Goal: Task Accomplishment & Management: Use online tool/utility

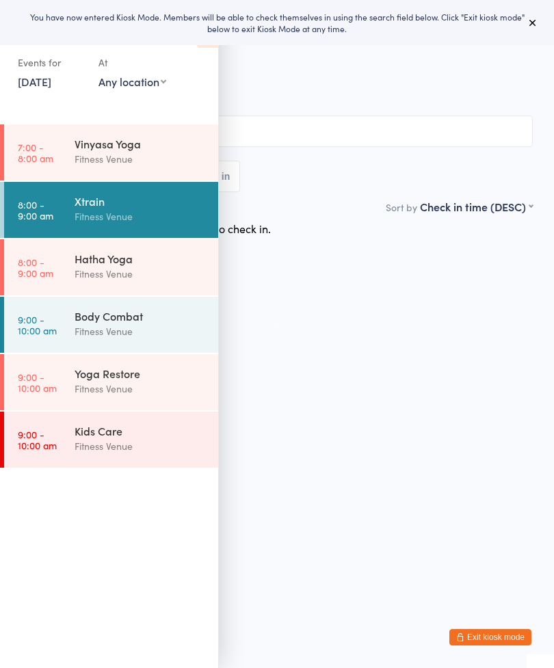
click at [533, 27] on icon at bounding box center [532, 22] width 11 height 11
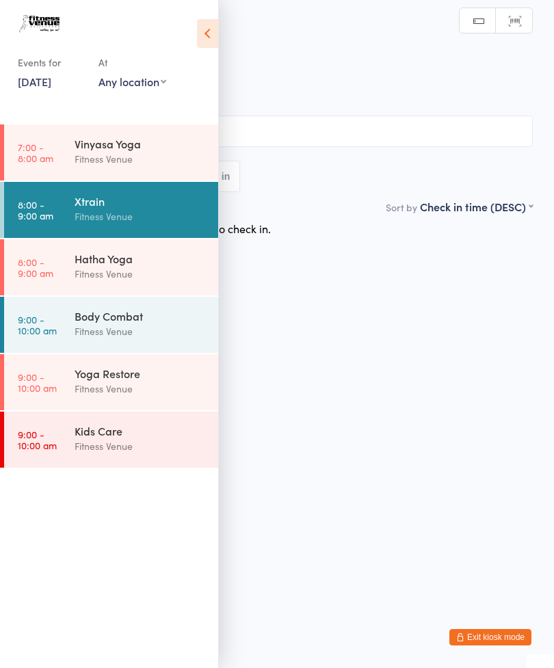
click at [215, 33] on icon at bounding box center [207, 33] width 21 height 29
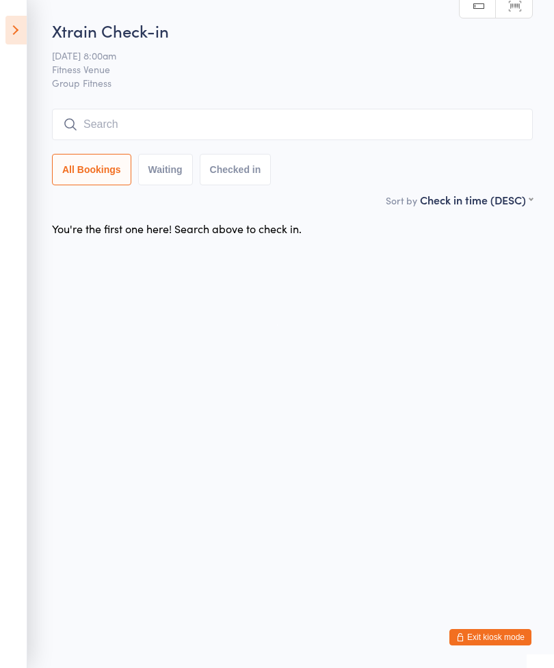
click at [256, 127] on input "search" at bounding box center [292, 124] width 481 height 31
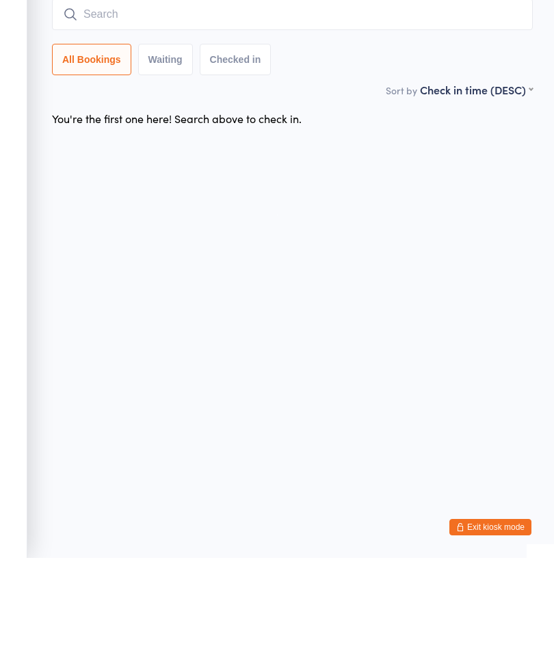
click at [293, 111] on input "search" at bounding box center [292, 124] width 481 height 31
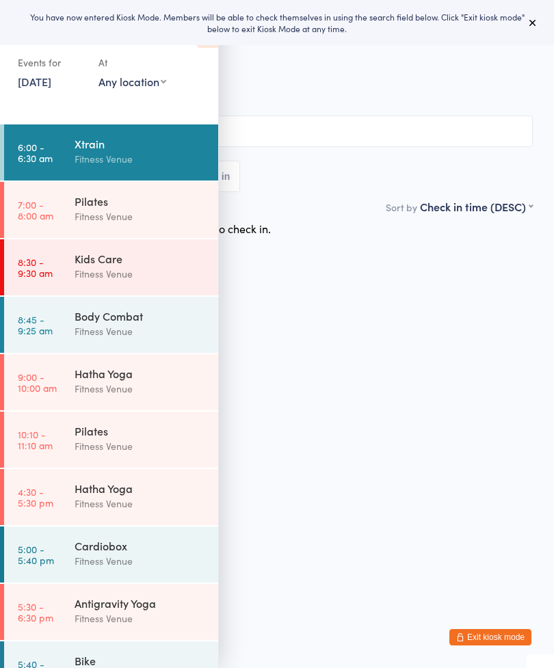
click at [538, 18] on button at bounding box center [533, 22] width 16 height 16
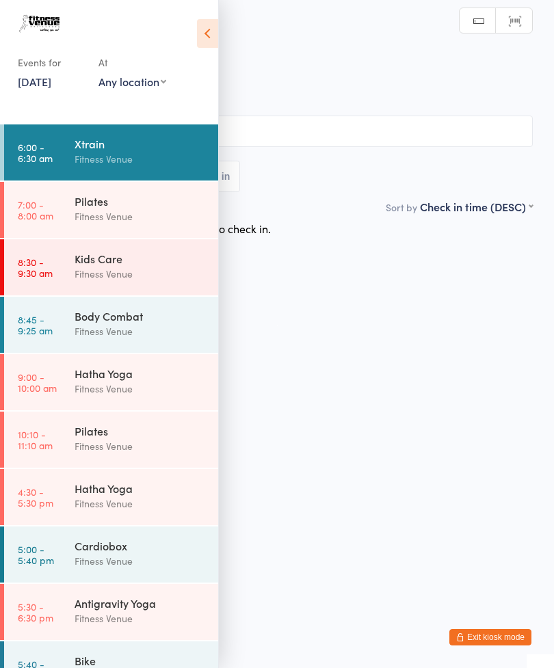
click at [234, 36] on h2 "Xtrain Check-in" at bounding box center [277, 45] width 512 height 23
click at [211, 35] on icon at bounding box center [207, 33] width 21 height 29
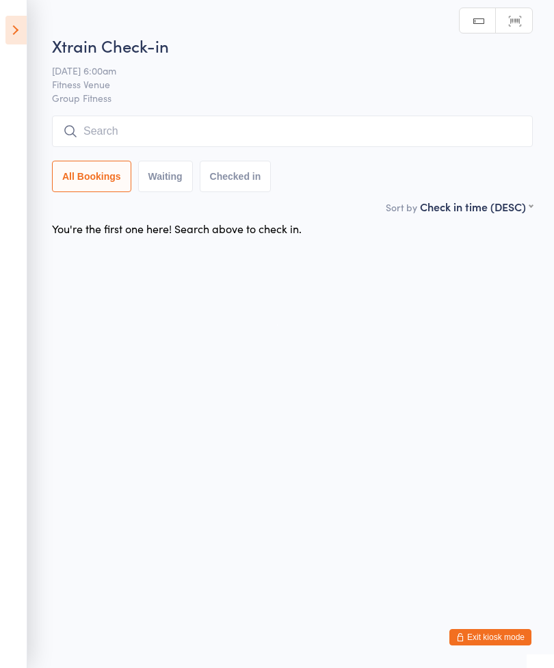
click at [258, 140] on input "search" at bounding box center [292, 131] width 481 height 31
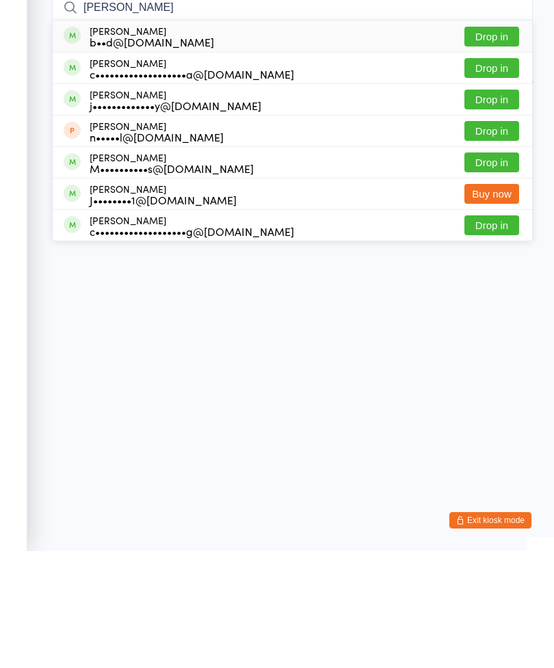
type input "[PERSON_NAME]"
click at [499, 144] on button "Drop in" at bounding box center [491, 154] width 55 height 20
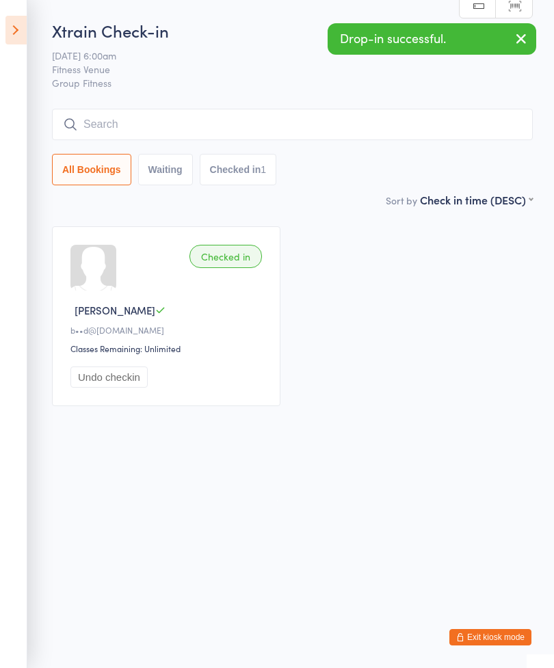
click at [287, 124] on input "search" at bounding box center [292, 124] width 481 height 31
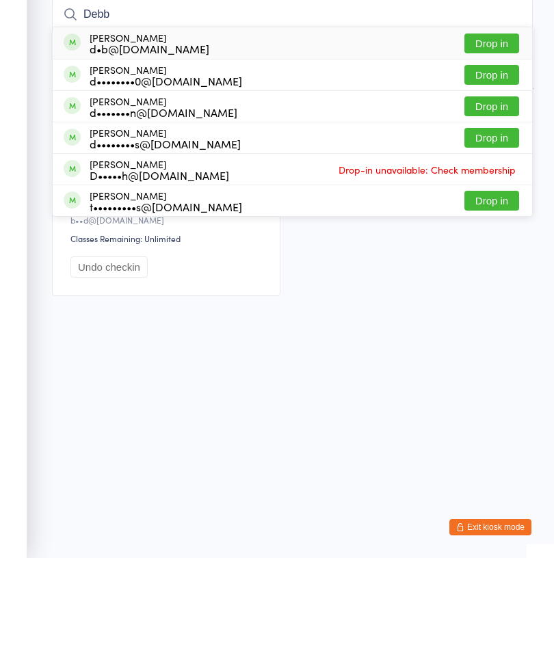
type input "Debb"
click at [497, 207] on button "Drop in" at bounding box center [491, 217] width 55 height 20
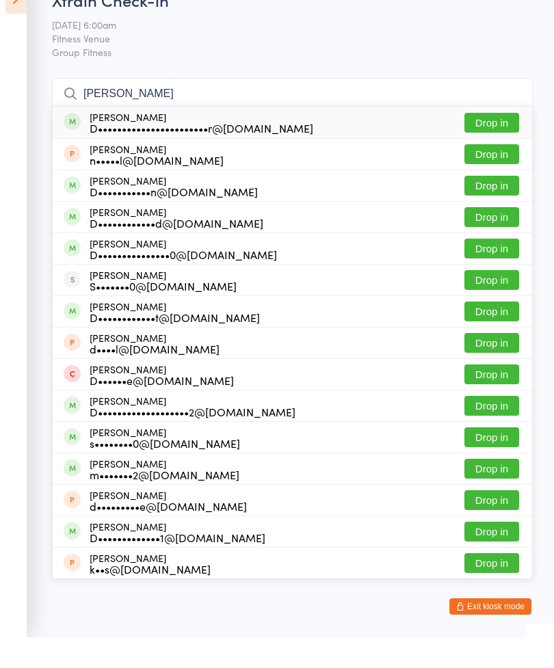
type input "Daniel"
click at [496, 144] on button "Drop in" at bounding box center [491, 154] width 55 height 20
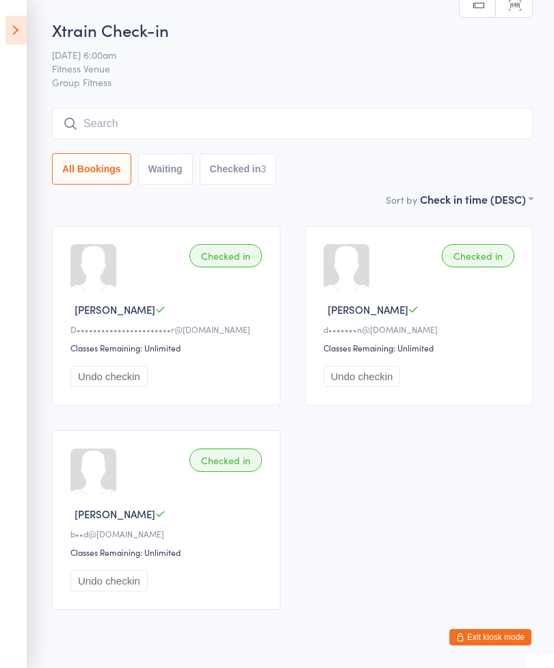
scroll to position [2, 0]
click at [255, 126] on input "search" at bounding box center [292, 122] width 481 height 31
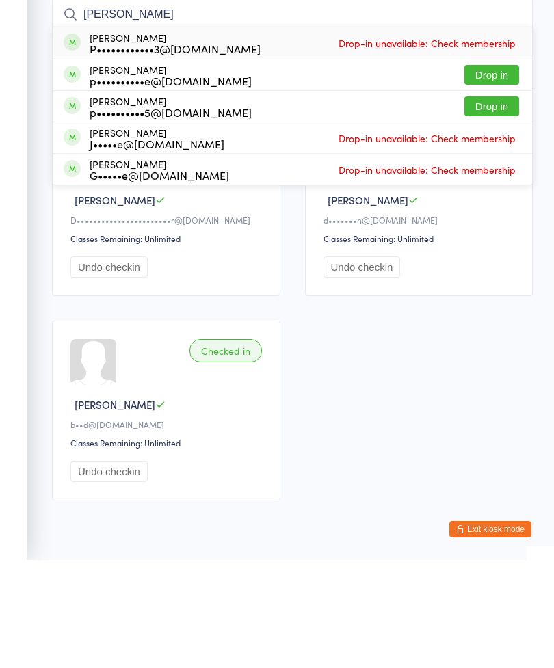
type input "Paige"
click at [495, 173] on button "Drop in" at bounding box center [491, 183] width 55 height 20
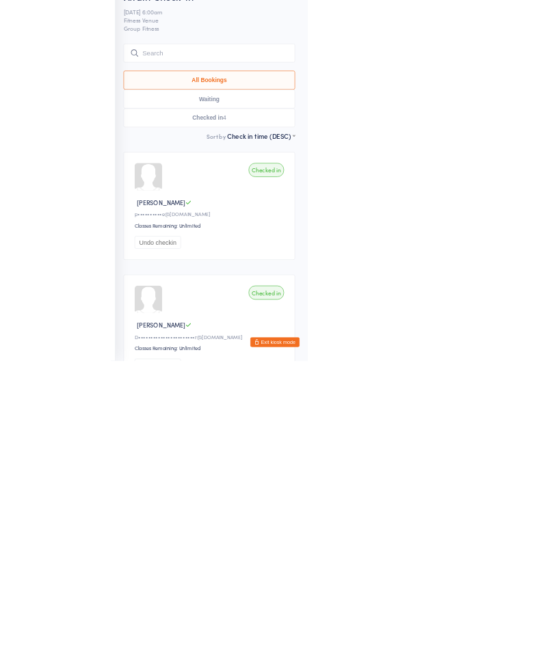
scroll to position [59, 0]
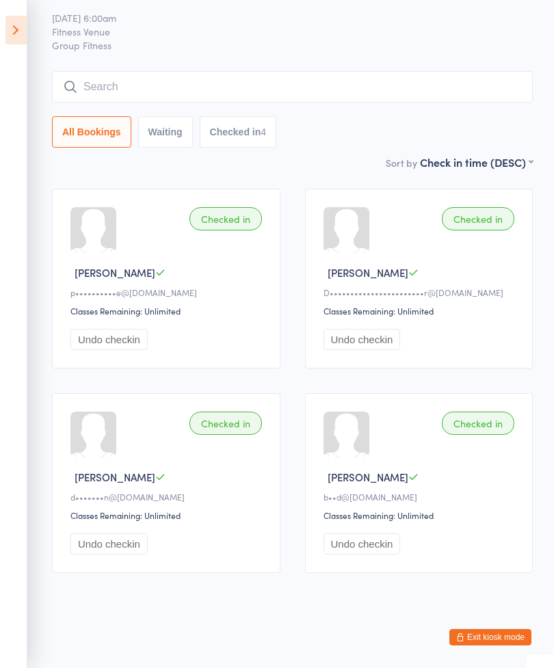
click at [308, 71] on input "search" at bounding box center [292, 86] width 481 height 31
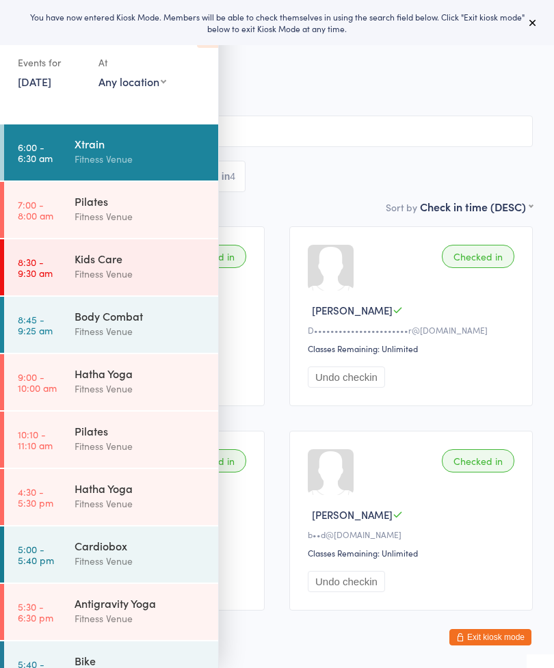
click at [530, 37] on div "You have now entered Kiosk Mode. Members will be able to check themselves in us…" at bounding box center [277, 22] width 554 height 45
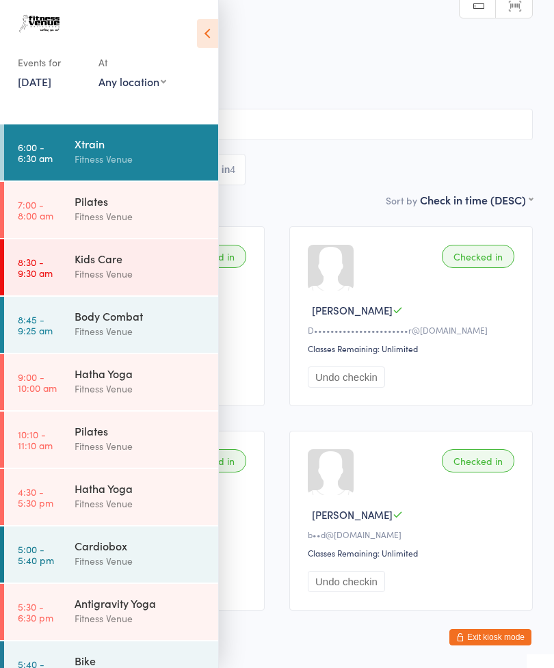
click at [208, 42] on icon at bounding box center [207, 33] width 21 height 29
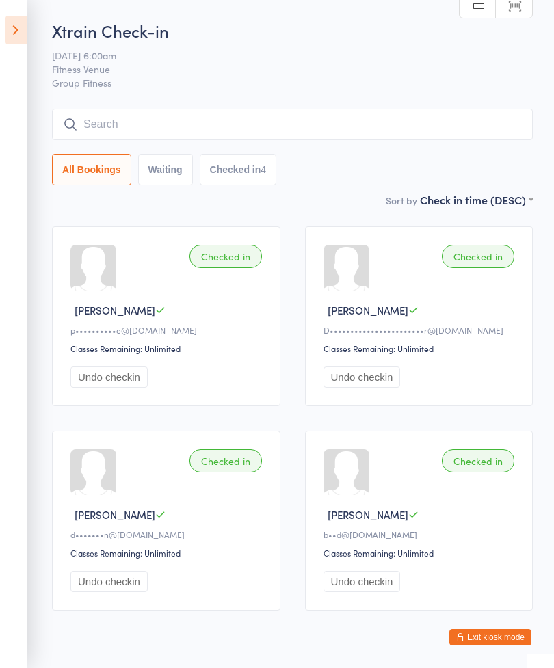
click at [268, 133] on input "search" at bounding box center [292, 124] width 481 height 31
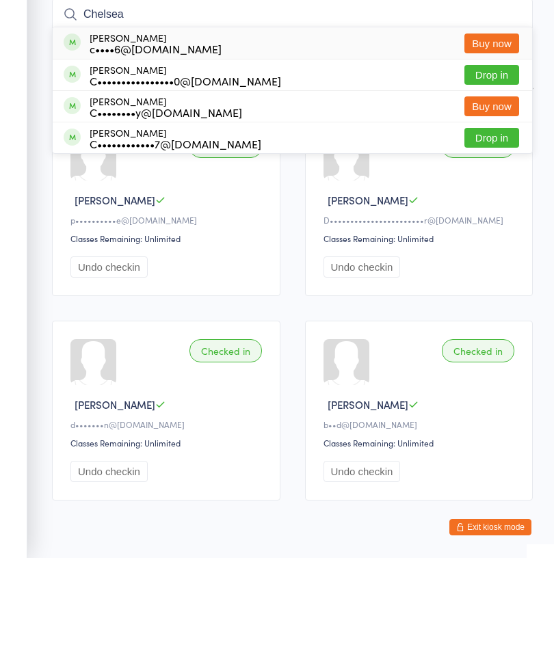
type input "Chelsea"
click at [487, 175] on button "Drop in" at bounding box center [491, 185] width 55 height 20
